Goal: Information Seeking & Learning: Learn about a topic

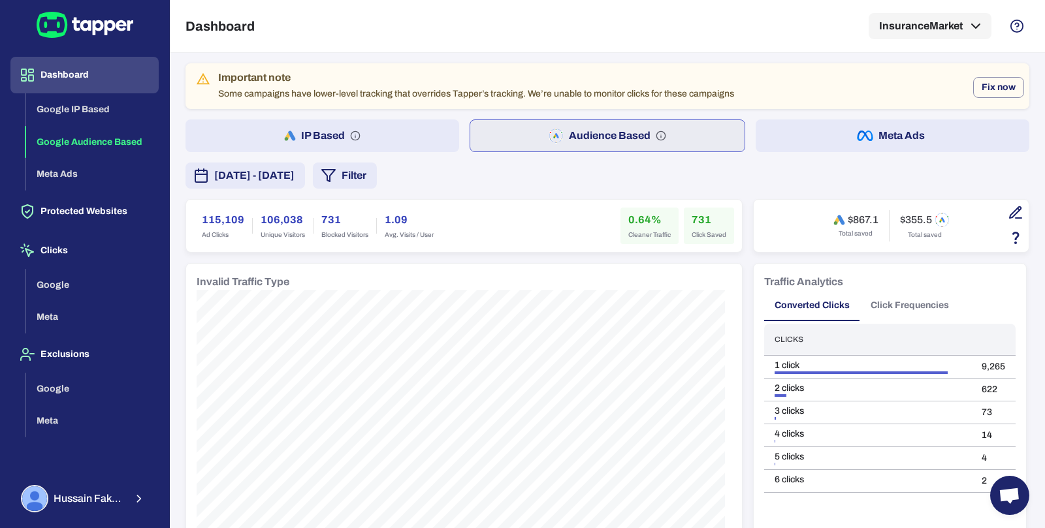
click at [404, 127] on button "IP Based" at bounding box center [322, 136] width 274 height 33
click at [487, 128] on button "Audience Based" at bounding box center [608, 136] width 274 height 33
click at [485, 130] on button "Audience Based" at bounding box center [607, 136] width 275 height 33
click at [410, 133] on button "IP Based" at bounding box center [322, 136] width 274 height 33
click at [513, 131] on button "Audience Based" at bounding box center [608, 136] width 274 height 33
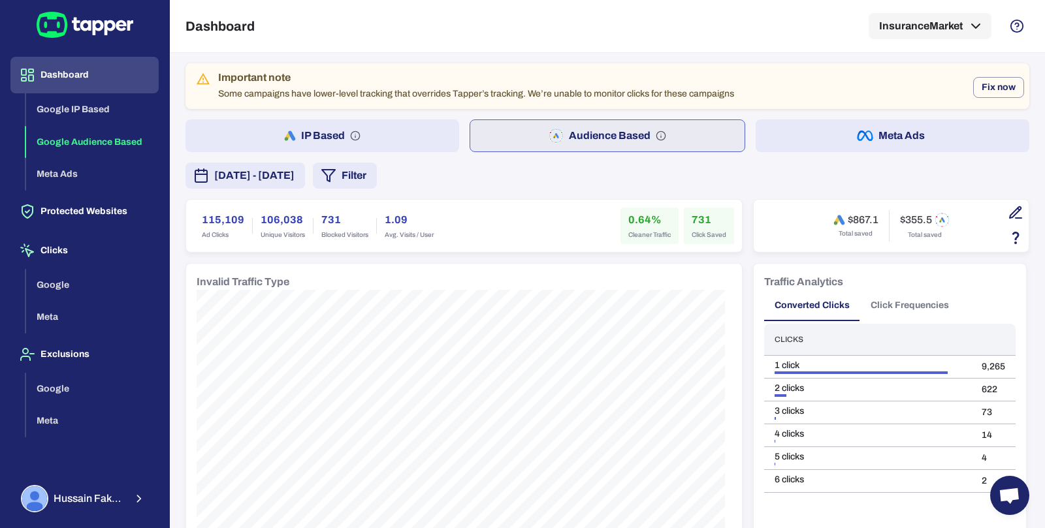
click at [295, 182] on span "[DATE] - [DATE]" at bounding box center [254, 176] width 80 height 16
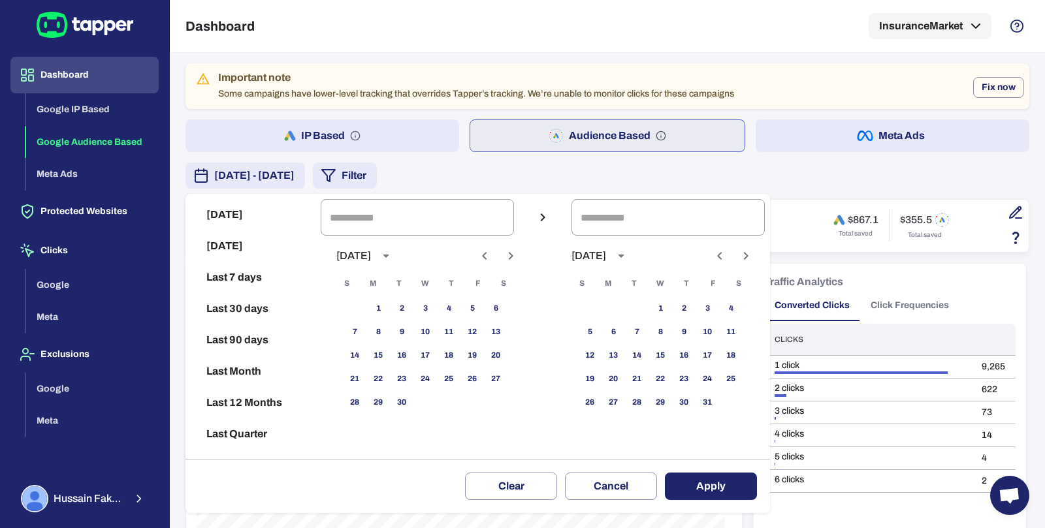
click at [490, 254] on icon "Previous month" at bounding box center [485, 256] width 16 height 16
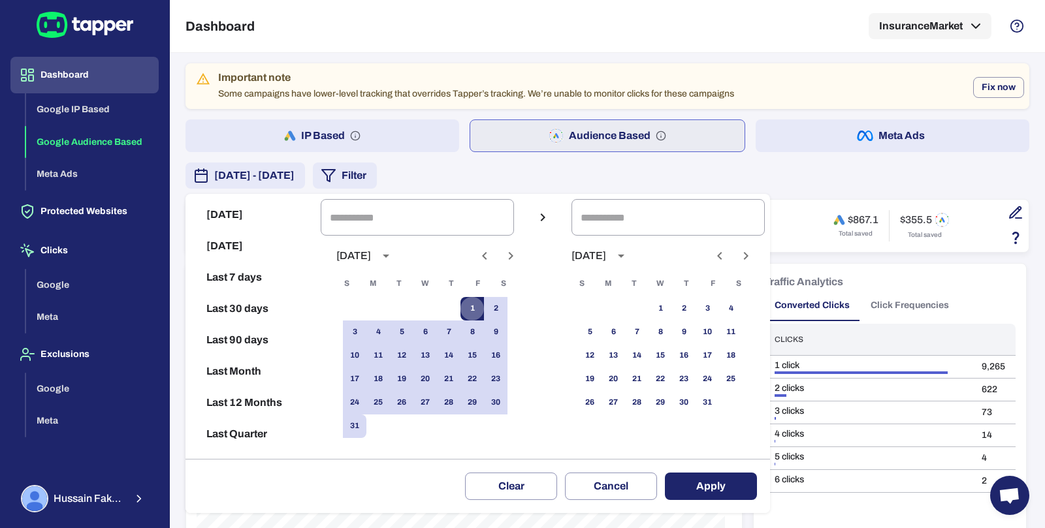
click at [481, 314] on button "1" at bounding box center [472, 309] width 24 height 24
type input "**********"
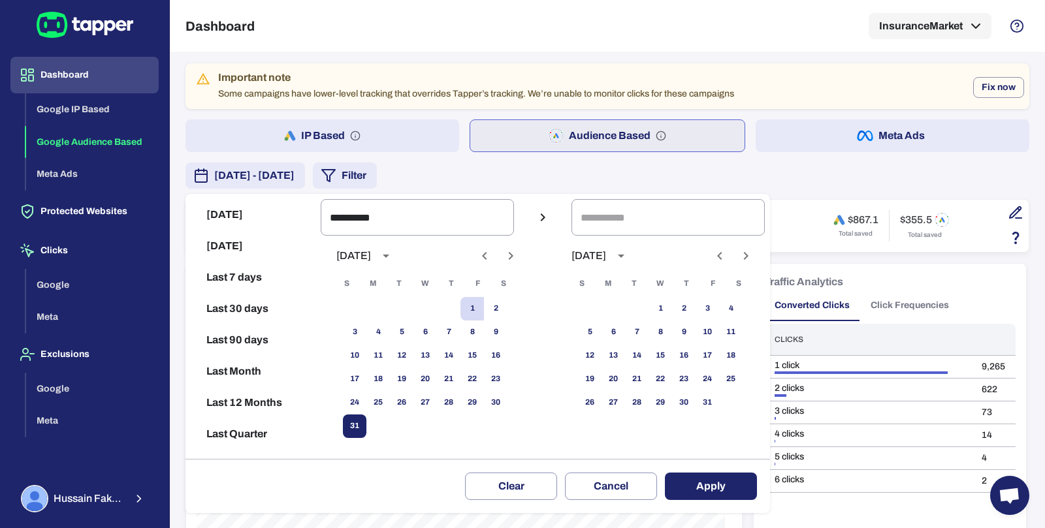
click at [366, 423] on button "31" at bounding box center [355, 427] width 24 height 24
type input "**********"
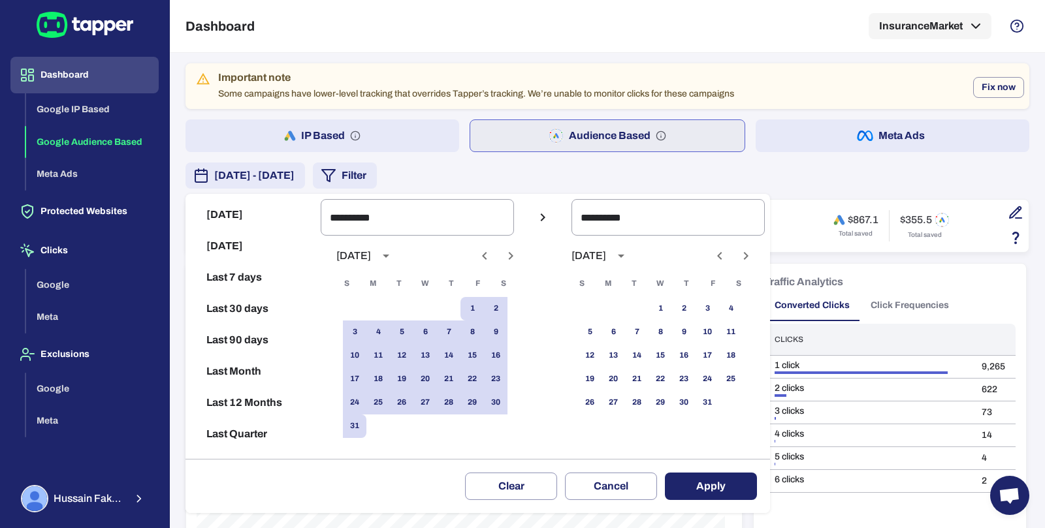
click at [705, 495] on button "Apply" at bounding box center [711, 486] width 92 height 27
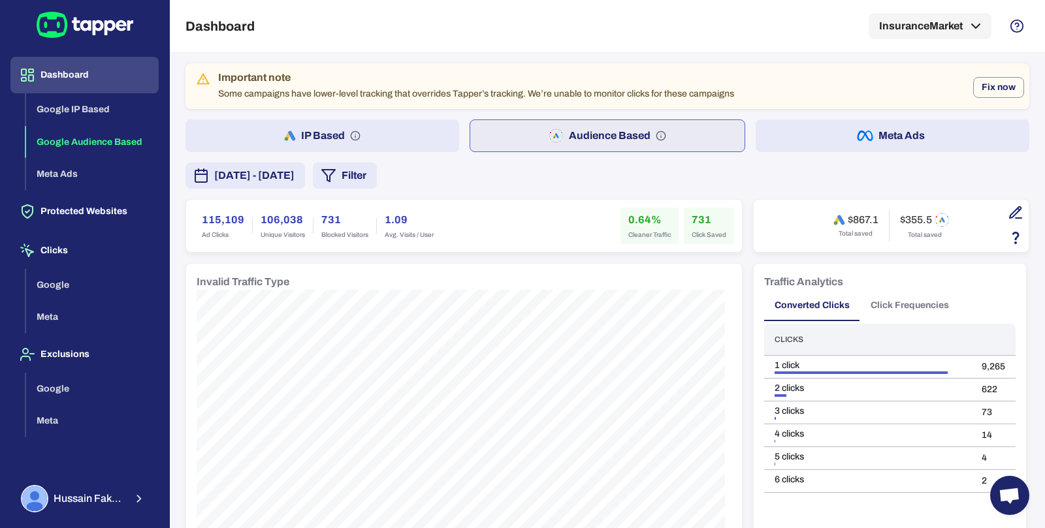
click at [423, 127] on button "IP Based" at bounding box center [322, 136] width 274 height 33
click at [502, 150] on button "Audience Based" at bounding box center [608, 136] width 274 height 33
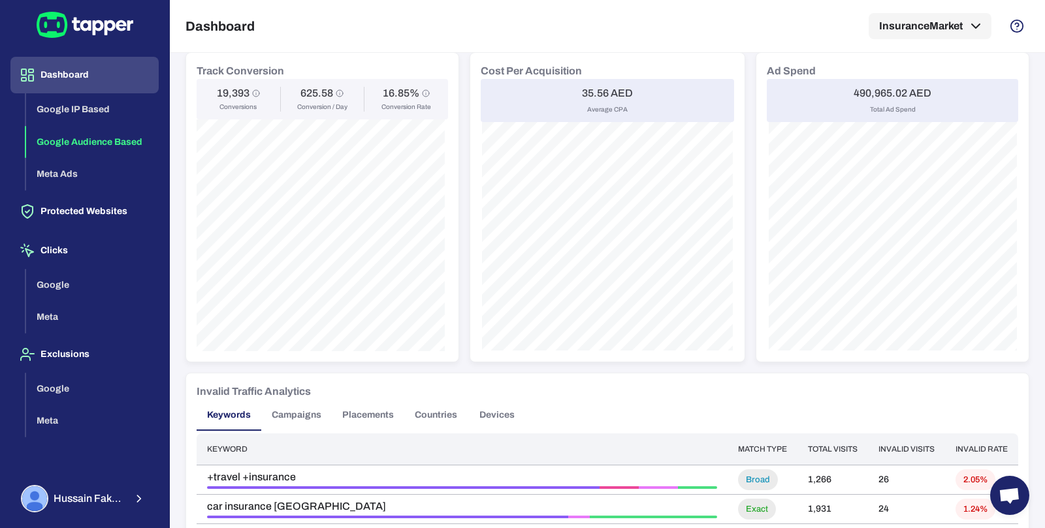
scroll to position [1016, 0]
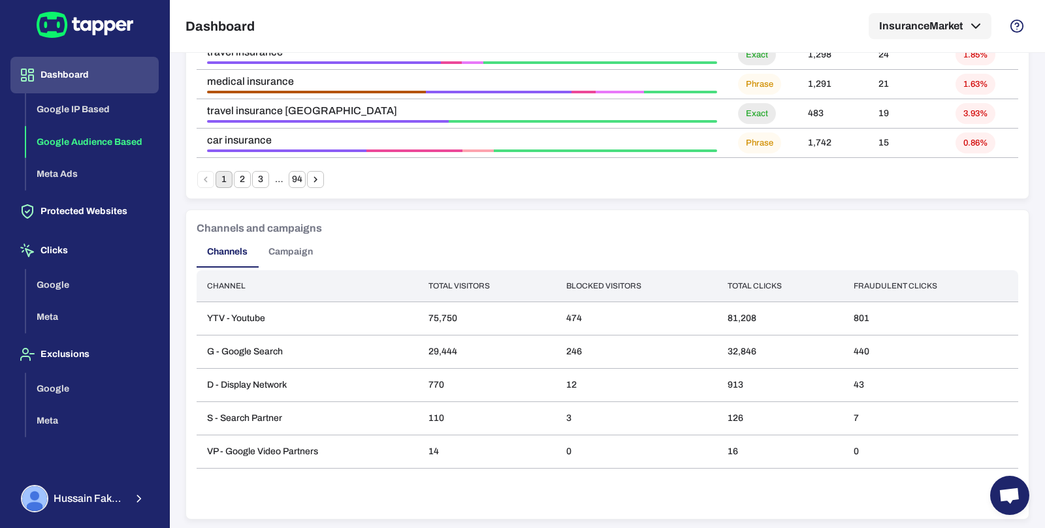
click at [283, 261] on button "Campaign" at bounding box center [290, 251] width 65 height 31
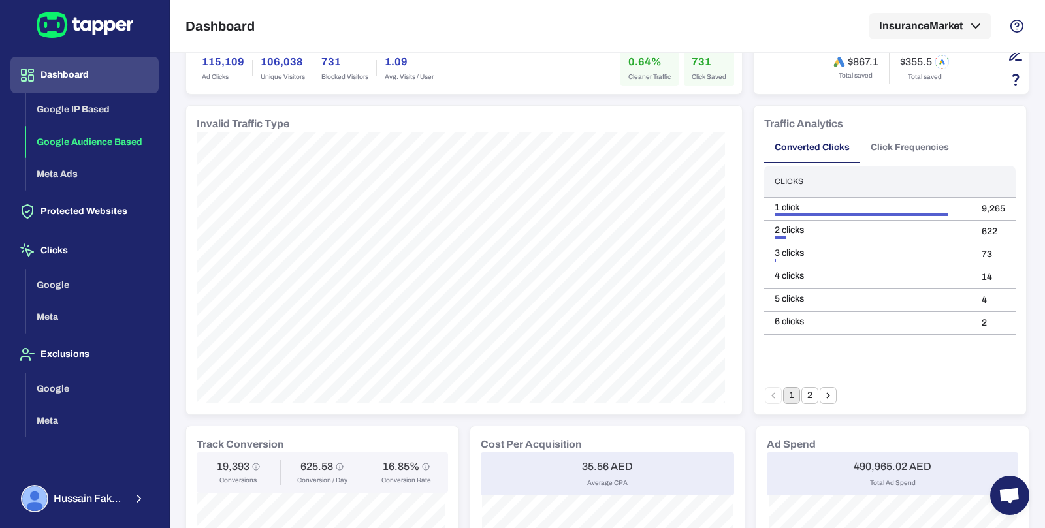
scroll to position [0, 0]
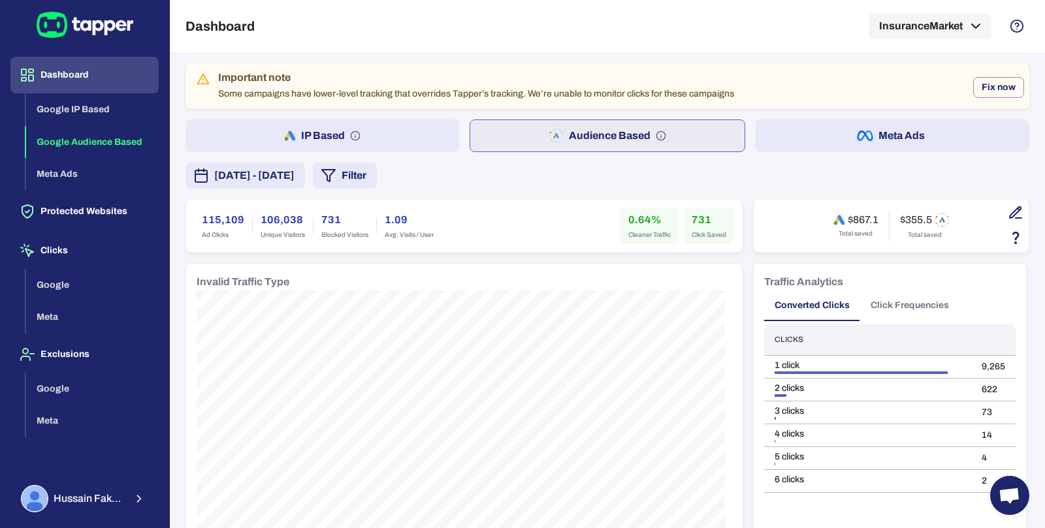
click at [385, 132] on button "IP Based" at bounding box center [322, 136] width 274 height 33
click at [523, 144] on button "Audience Based" at bounding box center [608, 136] width 274 height 33
click at [409, 149] on button "IP Based" at bounding box center [322, 136] width 274 height 33
click at [537, 130] on button "Audience Based" at bounding box center [608, 136] width 274 height 33
click at [438, 124] on button "IP Based" at bounding box center [322, 136] width 274 height 33
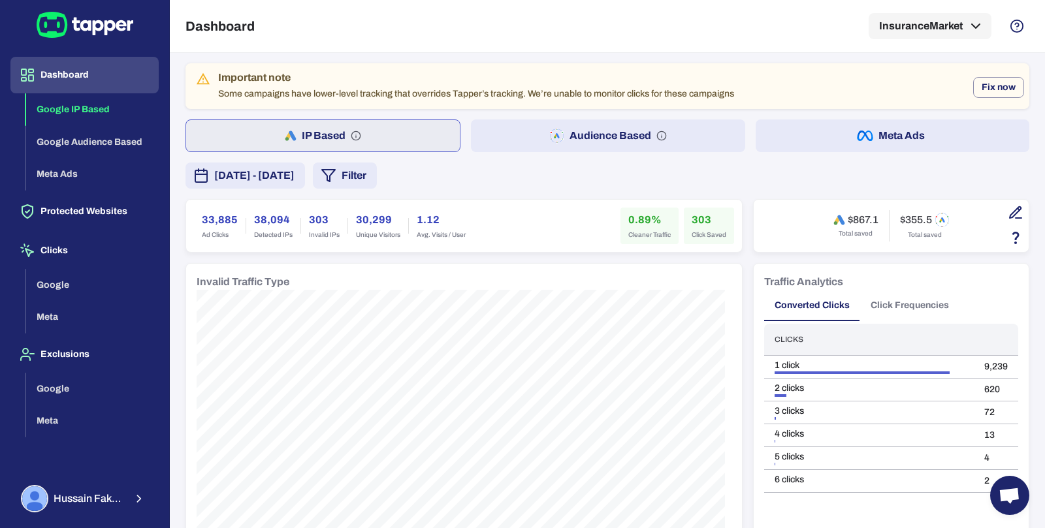
click at [519, 136] on button "Audience Based" at bounding box center [608, 136] width 274 height 33
click at [377, 174] on button "Filter" at bounding box center [345, 176] width 64 height 26
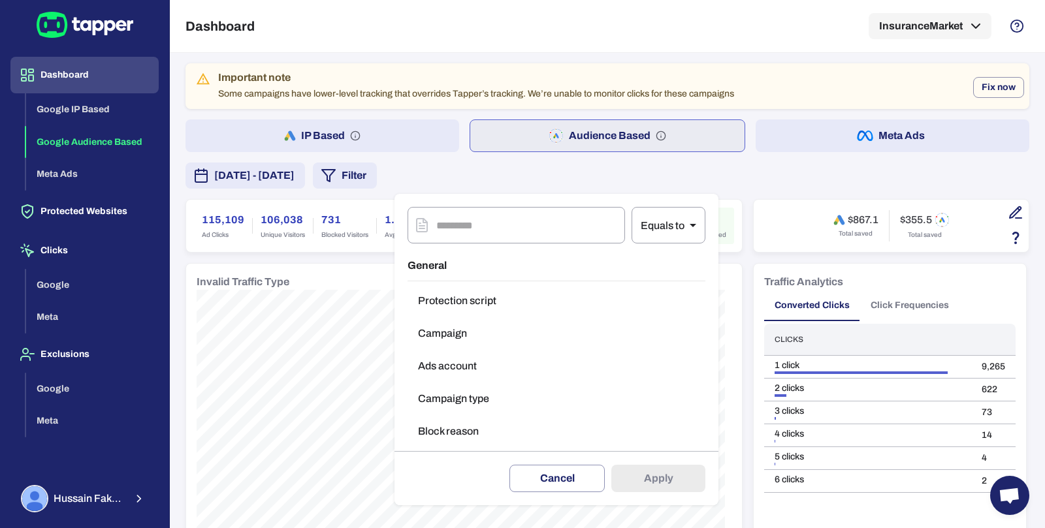
click at [440, 402] on button "Campaign type" at bounding box center [557, 399] width 298 height 26
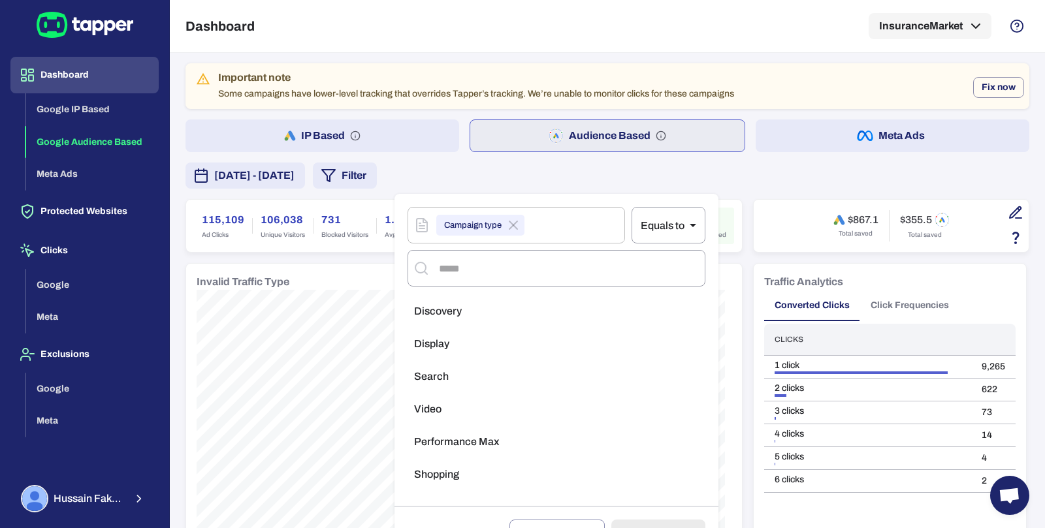
click at [466, 404] on li "Video" at bounding box center [557, 409] width 298 height 26
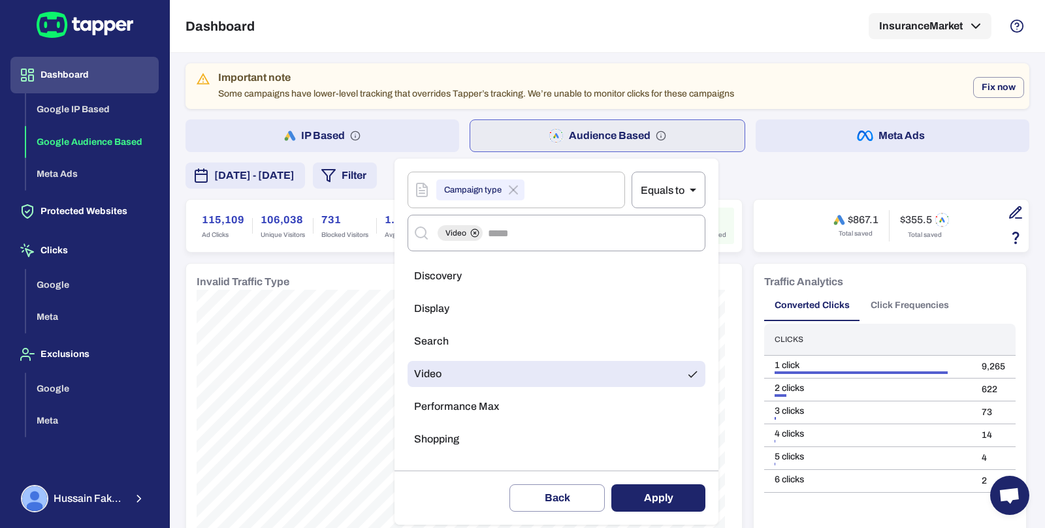
click at [660, 507] on button "Apply" at bounding box center [658, 498] width 94 height 27
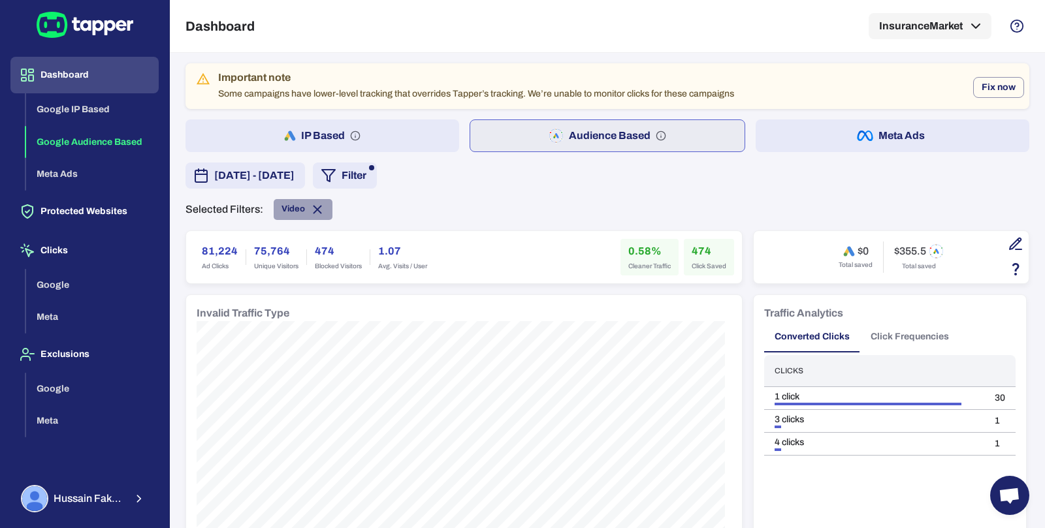
click at [317, 214] on icon at bounding box center [317, 209] width 14 height 14
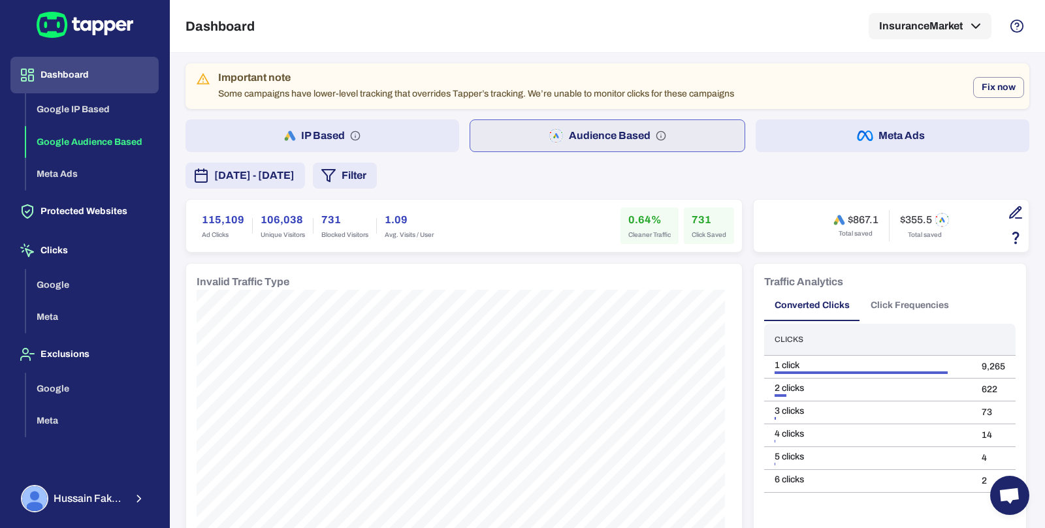
click at [377, 169] on button "Filter" at bounding box center [345, 176] width 64 height 26
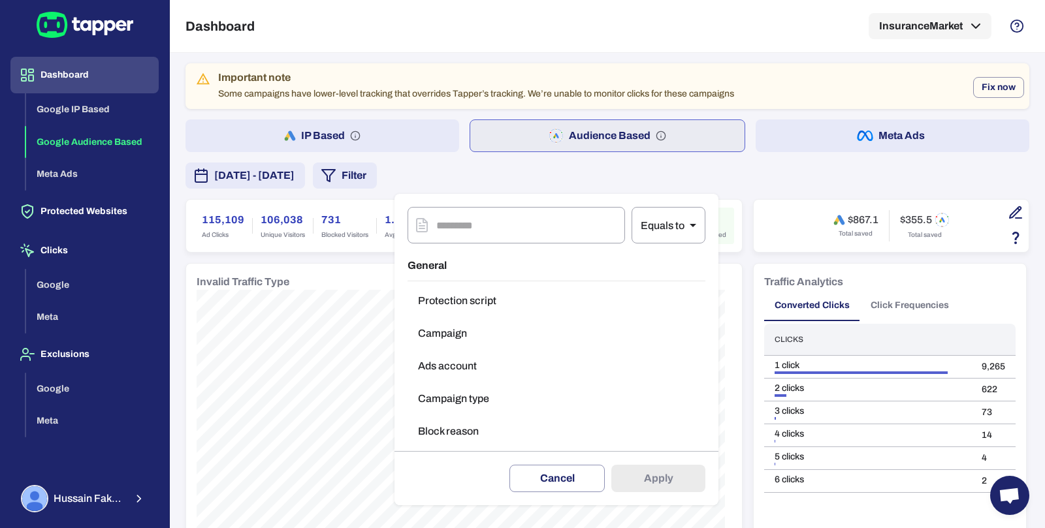
click at [432, 397] on button "Campaign type" at bounding box center [557, 399] width 298 height 26
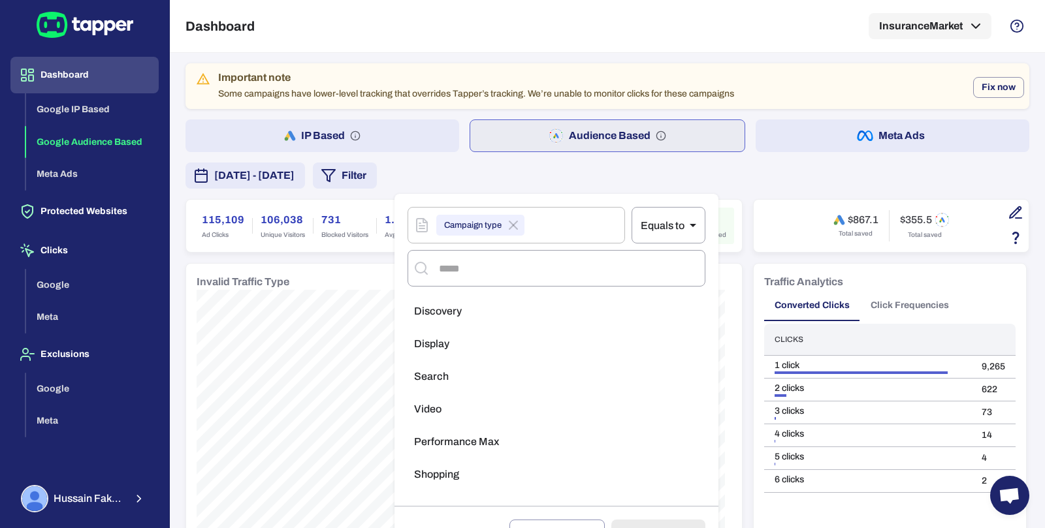
click at [473, 351] on li "Display" at bounding box center [557, 344] width 298 height 26
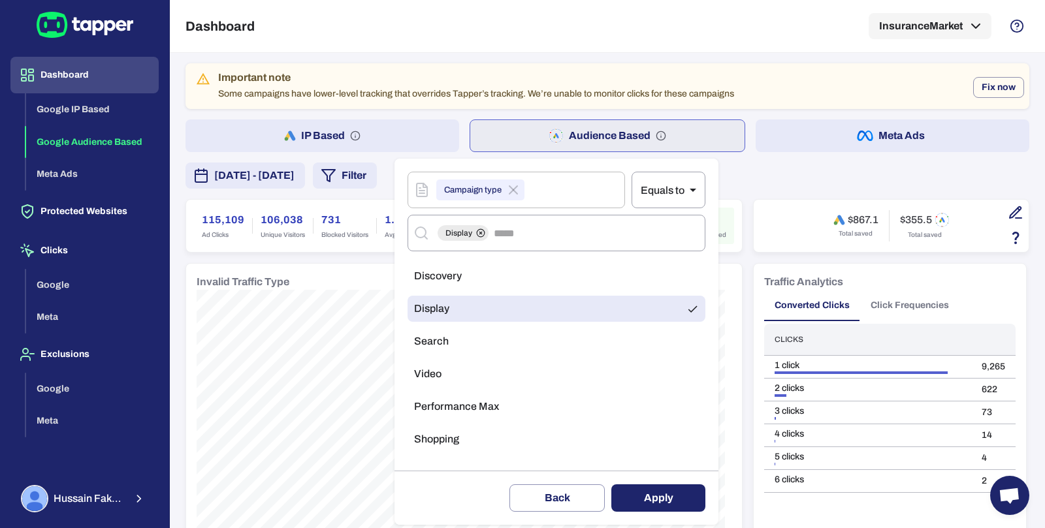
click at [462, 380] on li "Video" at bounding box center [557, 374] width 298 height 26
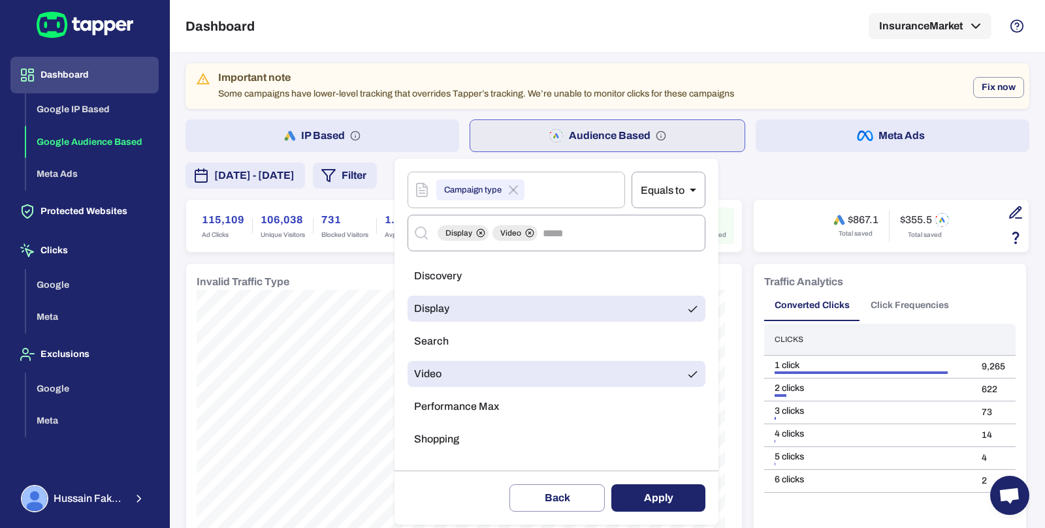
click at [638, 499] on button "Apply" at bounding box center [658, 498] width 94 height 27
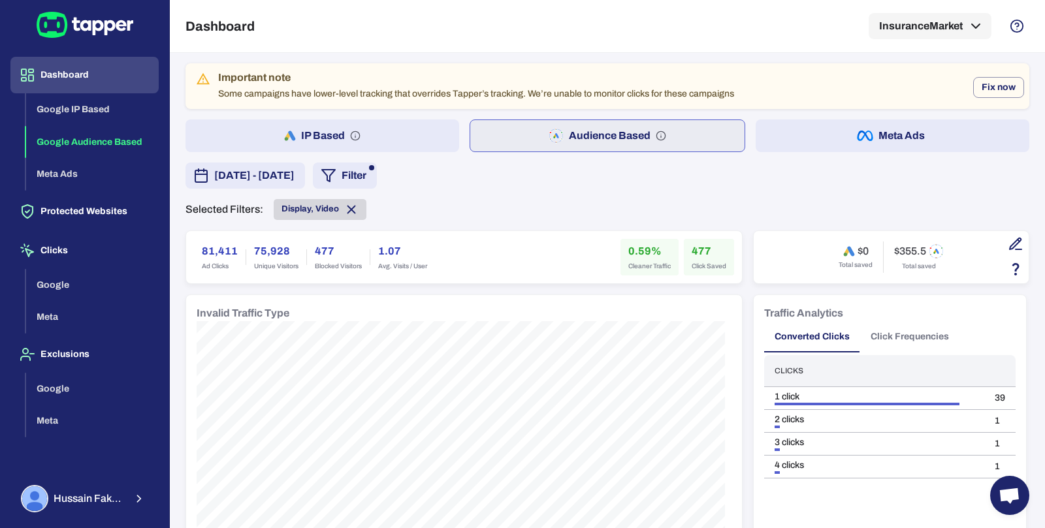
click at [351, 207] on icon at bounding box center [351, 209] width 7 height 7
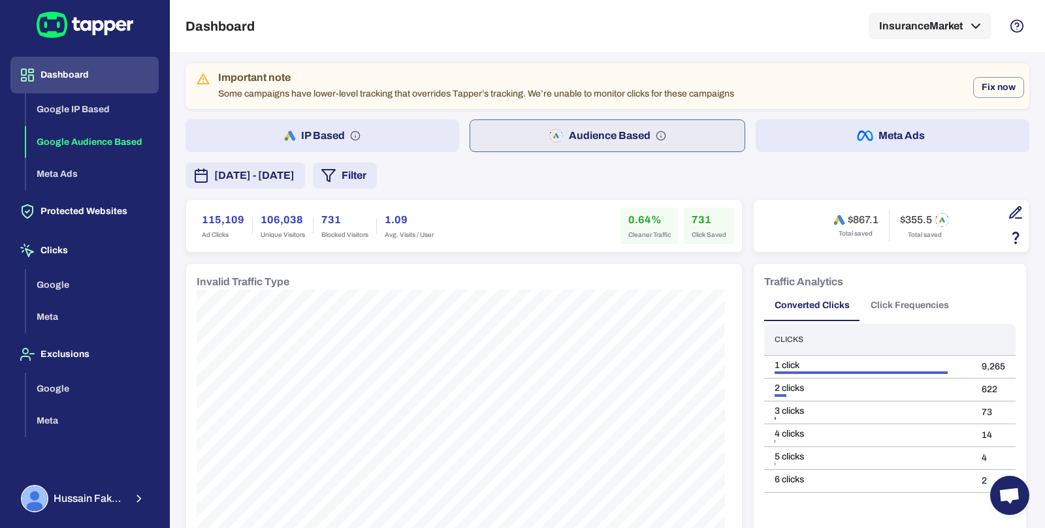
scroll to position [1016, 0]
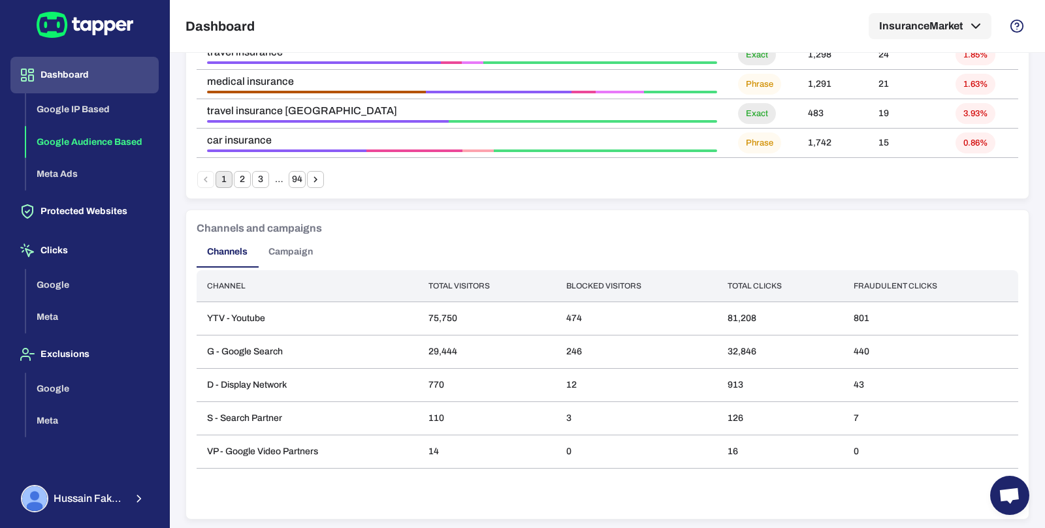
click at [262, 246] on button "Campaign" at bounding box center [290, 251] width 65 height 31
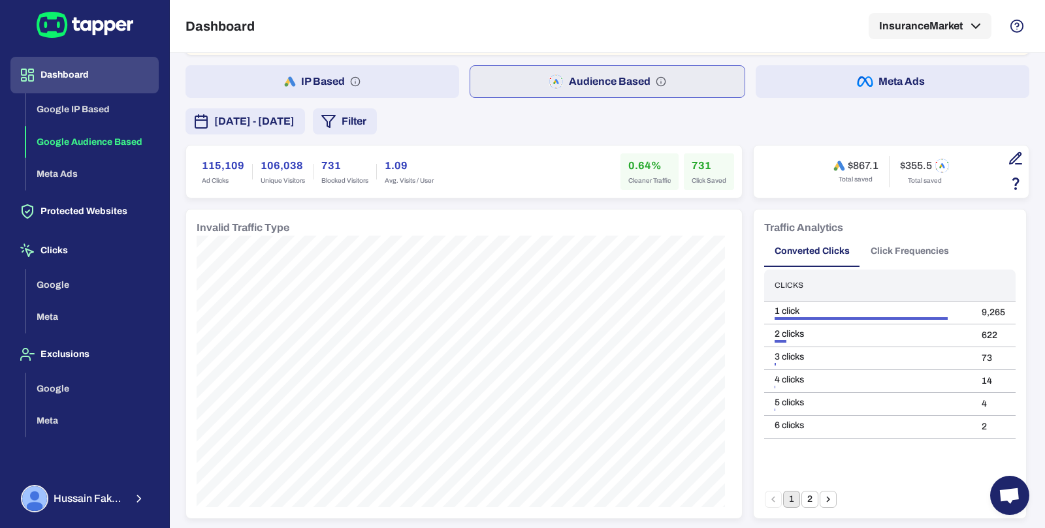
scroll to position [0, 0]
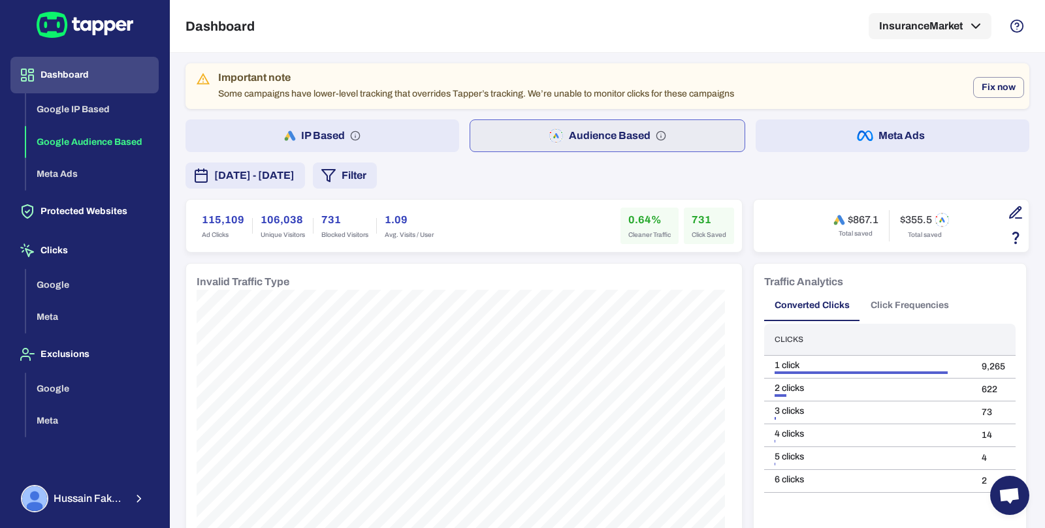
click at [414, 139] on button "IP Based" at bounding box center [322, 136] width 274 height 33
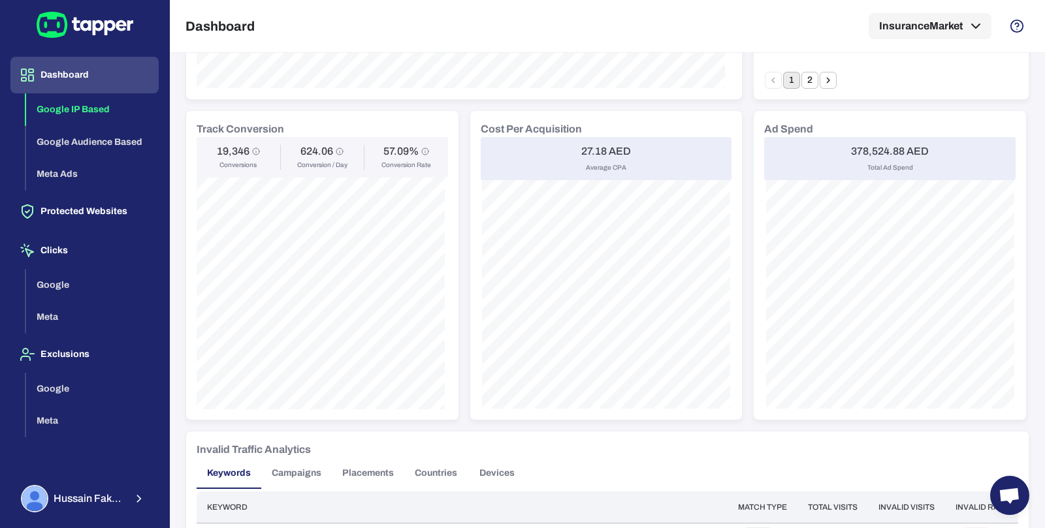
scroll to position [1016, 0]
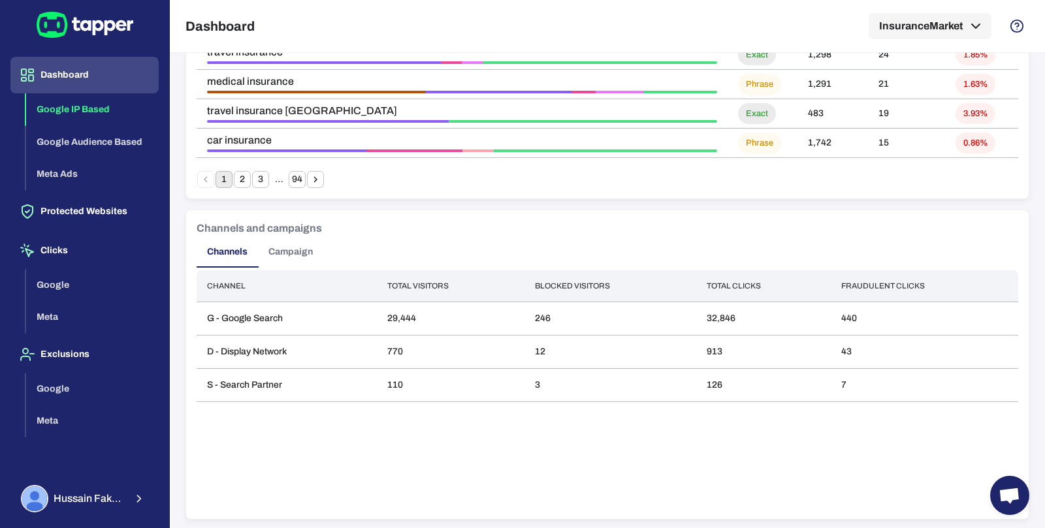
click at [300, 263] on button "Campaign" at bounding box center [290, 251] width 65 height 31
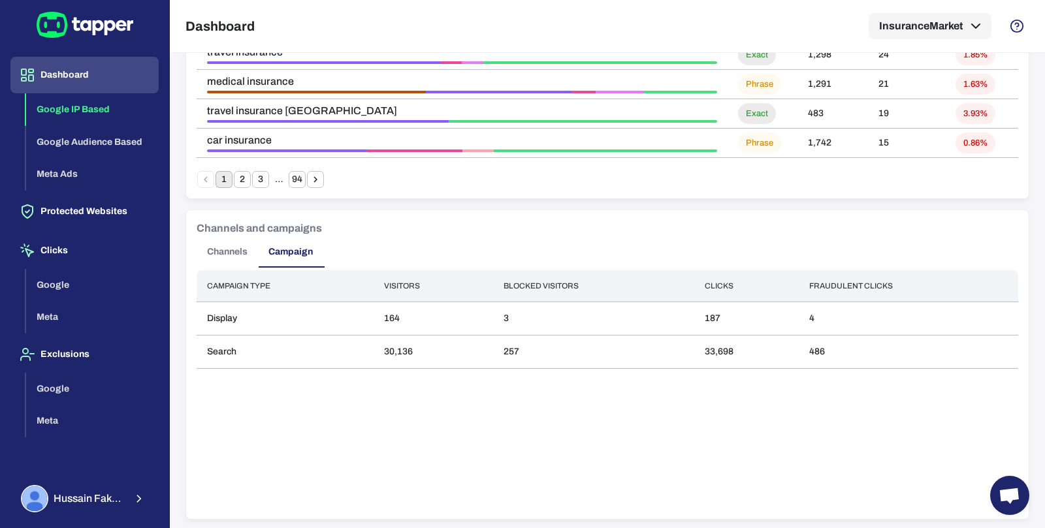
scroll to position [0, 0]
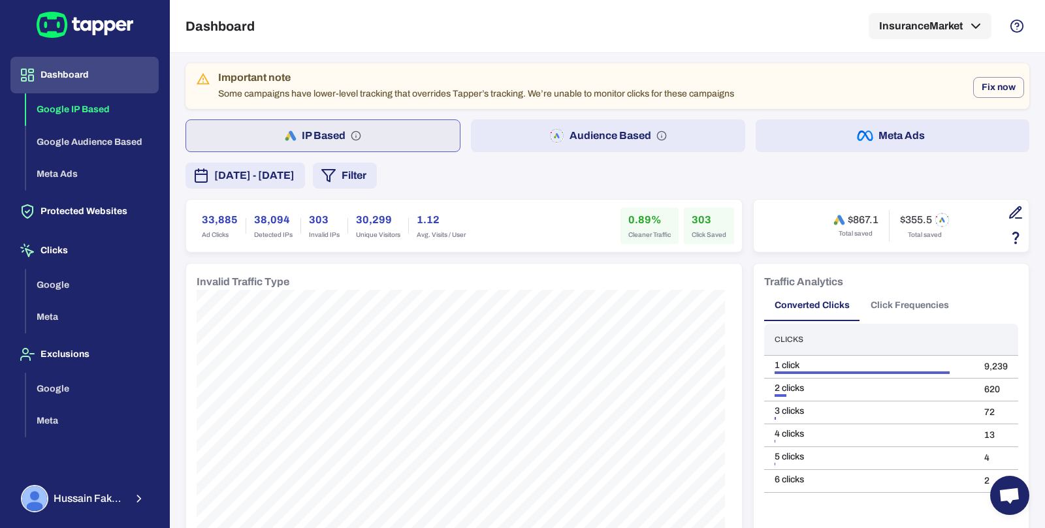
click at [481, 137] on button "Audience Based" at bounding box center [608, 136] width 274 height 33
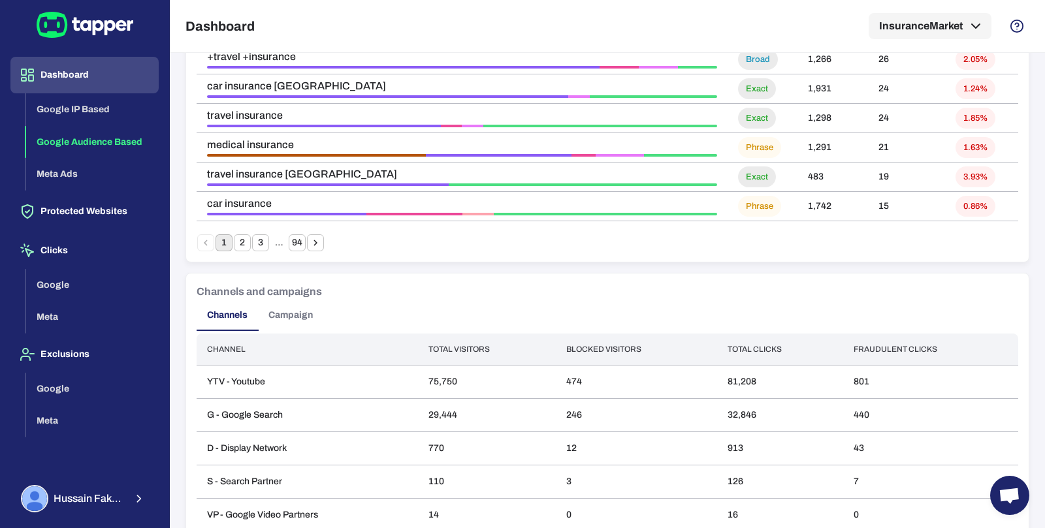
scroll to position [1016, 0]
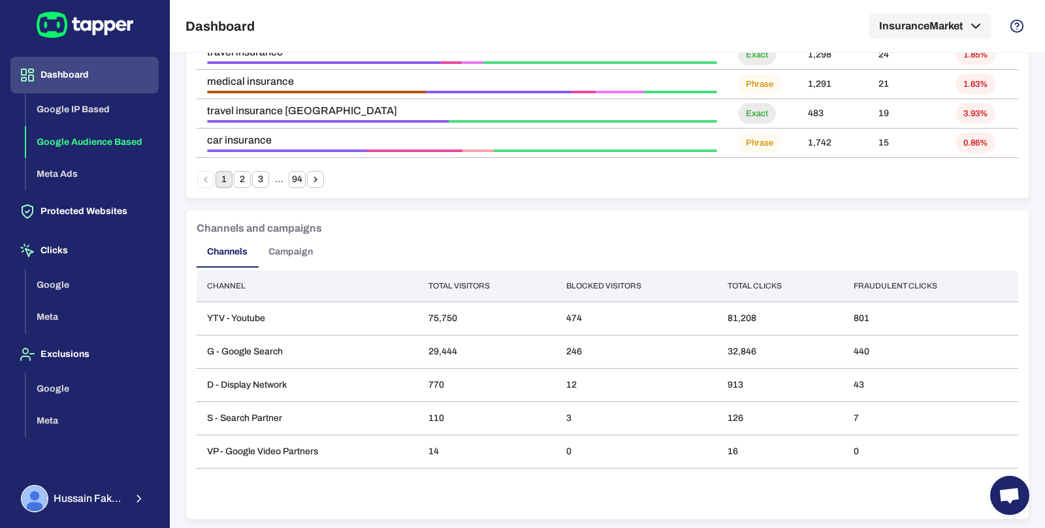
click at [270, 243] on button "Campaign" at bounding box center [290, 251] width 65 height 31
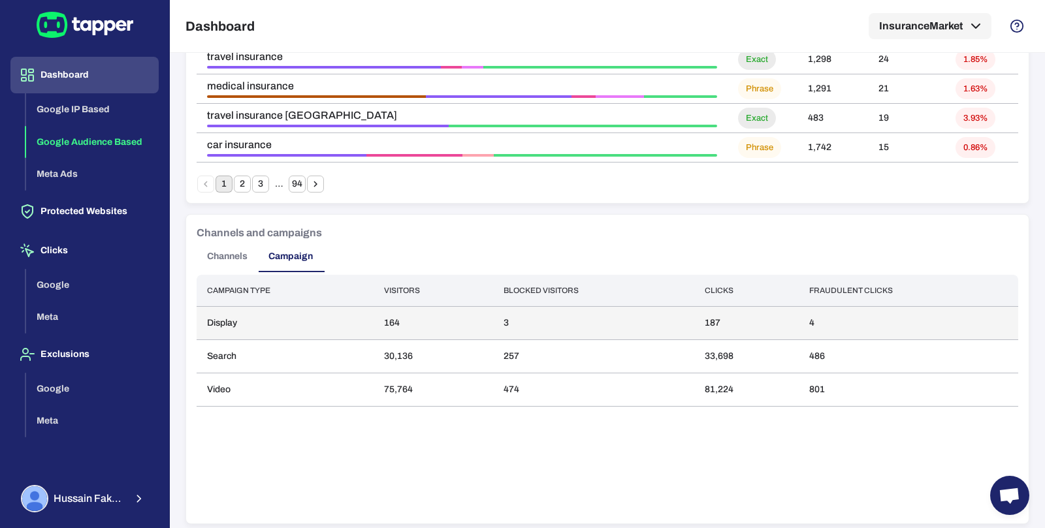
scroll to position [0, 0]
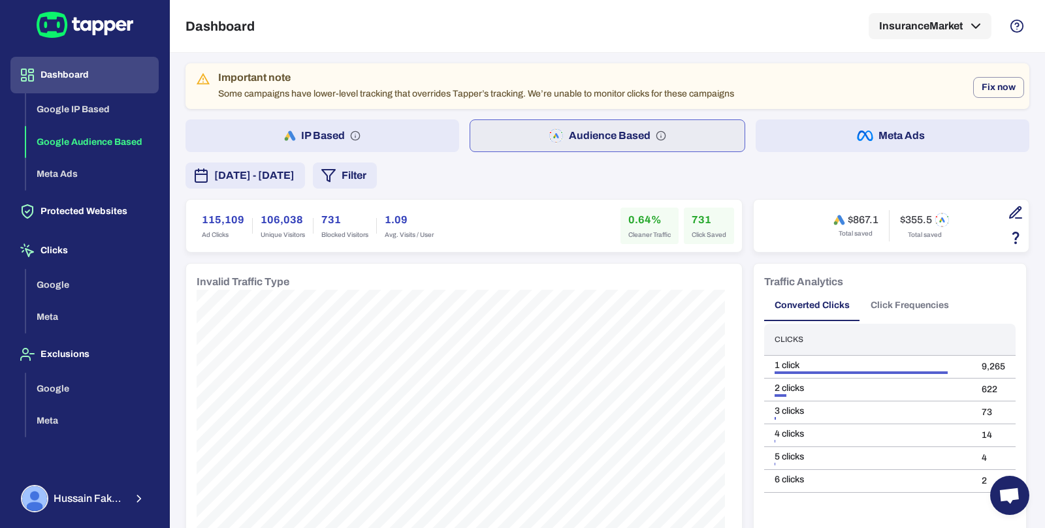
click at [531, 274] on div "Invalid Traffic Type" at bounding box center [464, 282] width 535 height 16
